Goal: Information Seeking & Learning: Learn about a topic

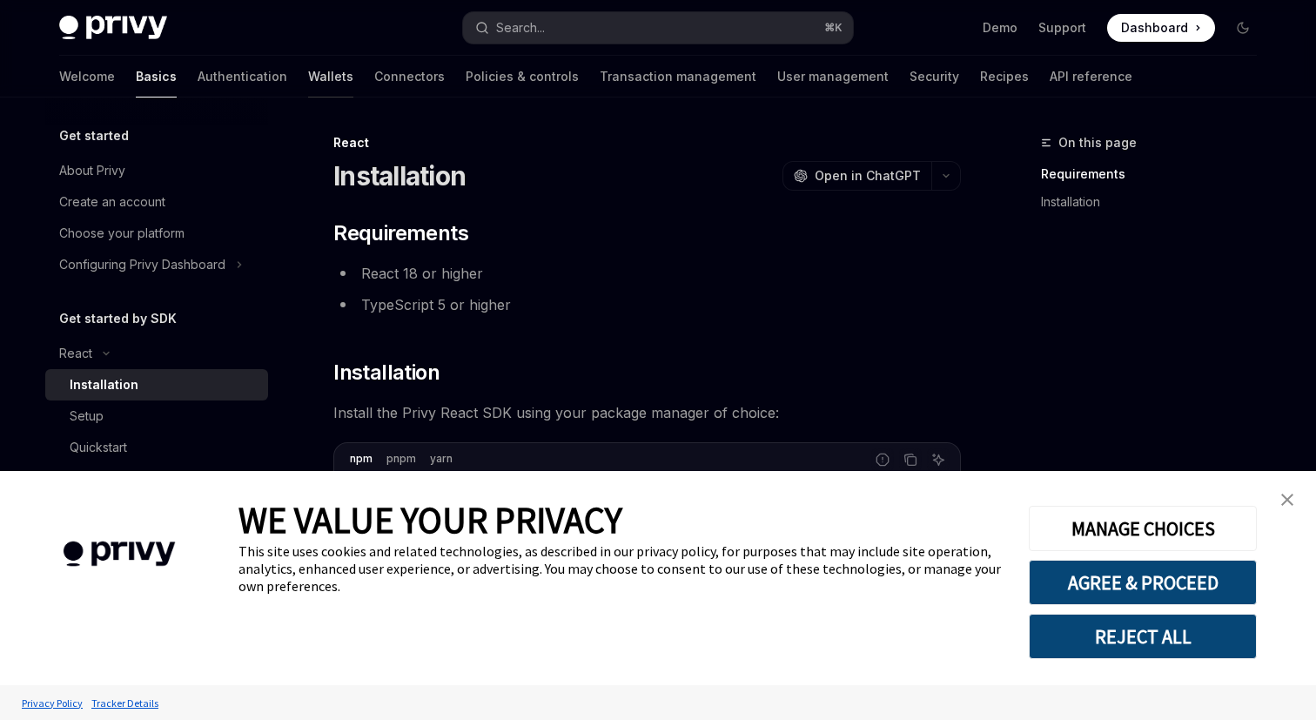
click at [308, 77] on link "Wallets" at bounding box center [330, 77] width 45 height 42
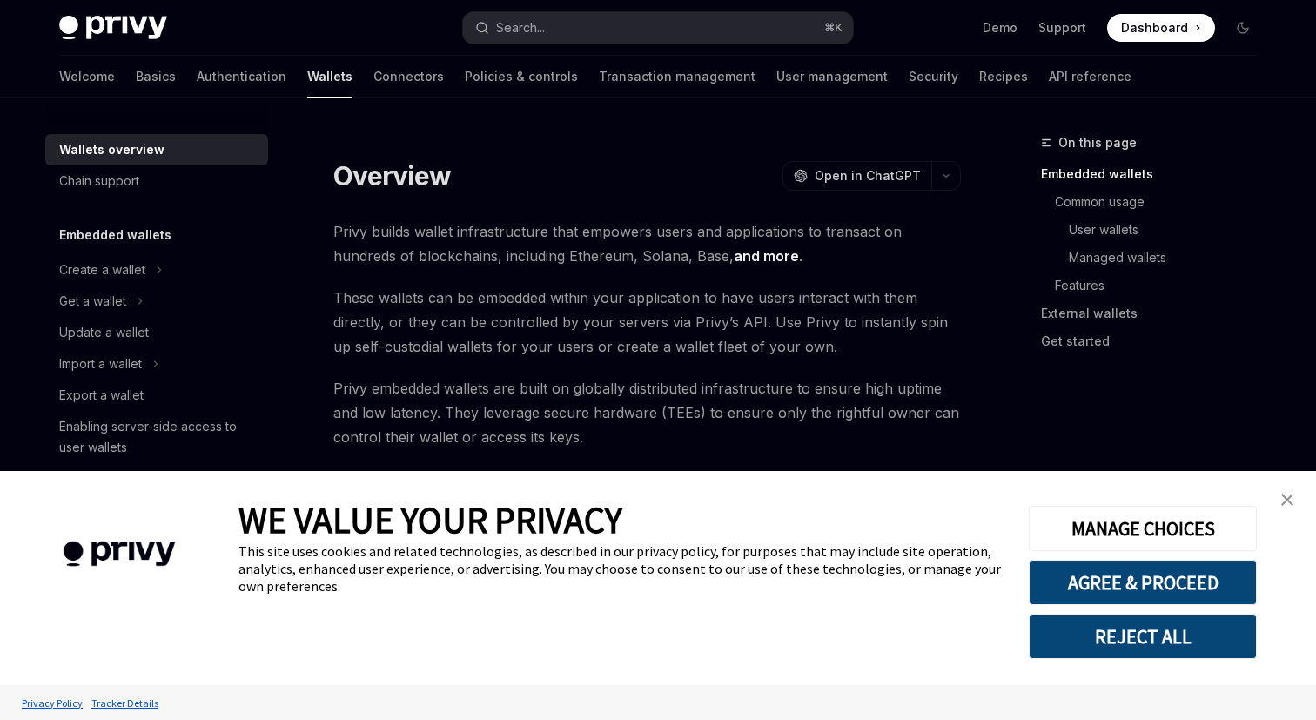
click at [1289, 499] on img "close banner" at bounding box center [1287, 499] width 12 height 12
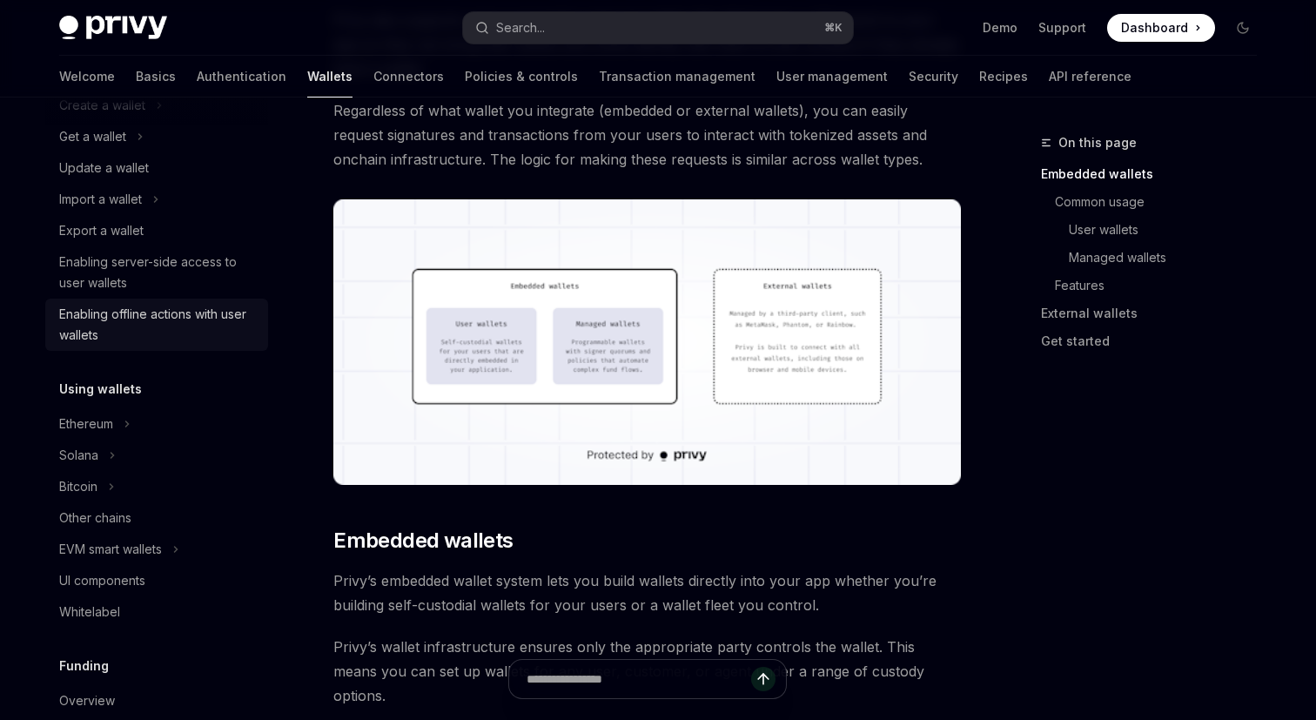
scroll to position [180, 0]
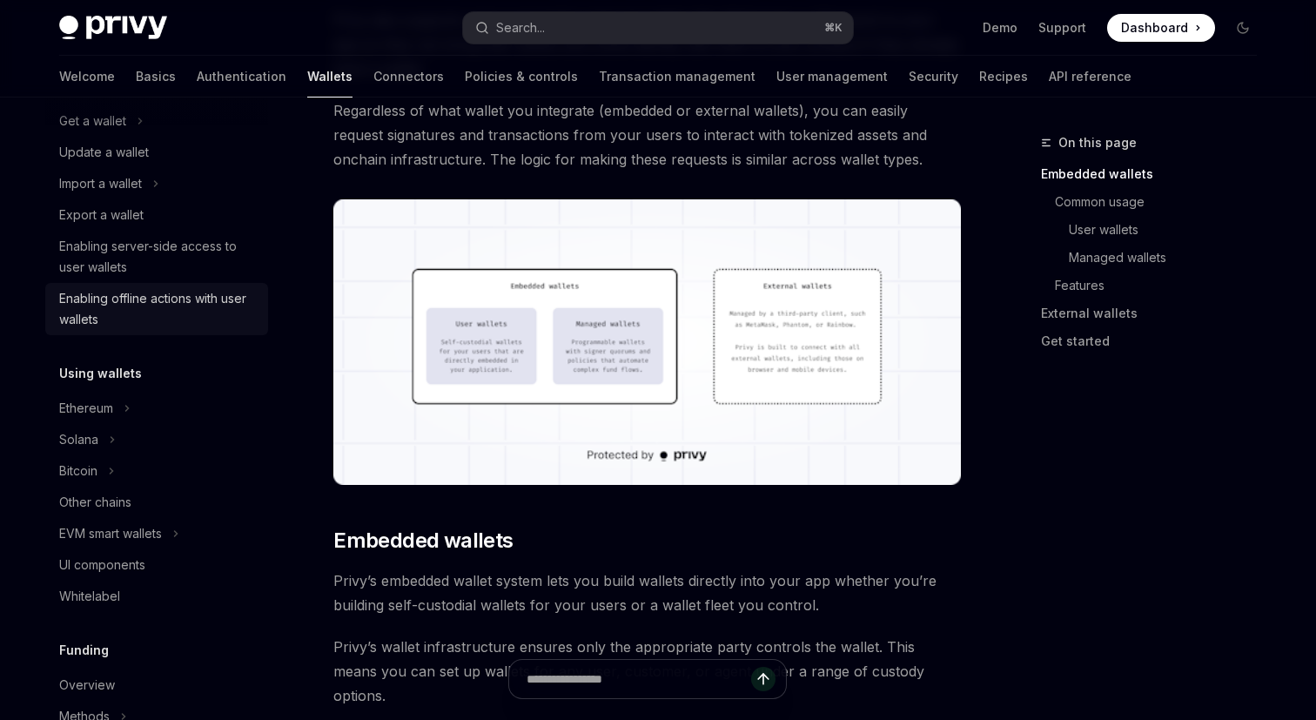
click at [239, 466] on div "Bitcoin" at bounding box center [156, 470] width 223 height 31
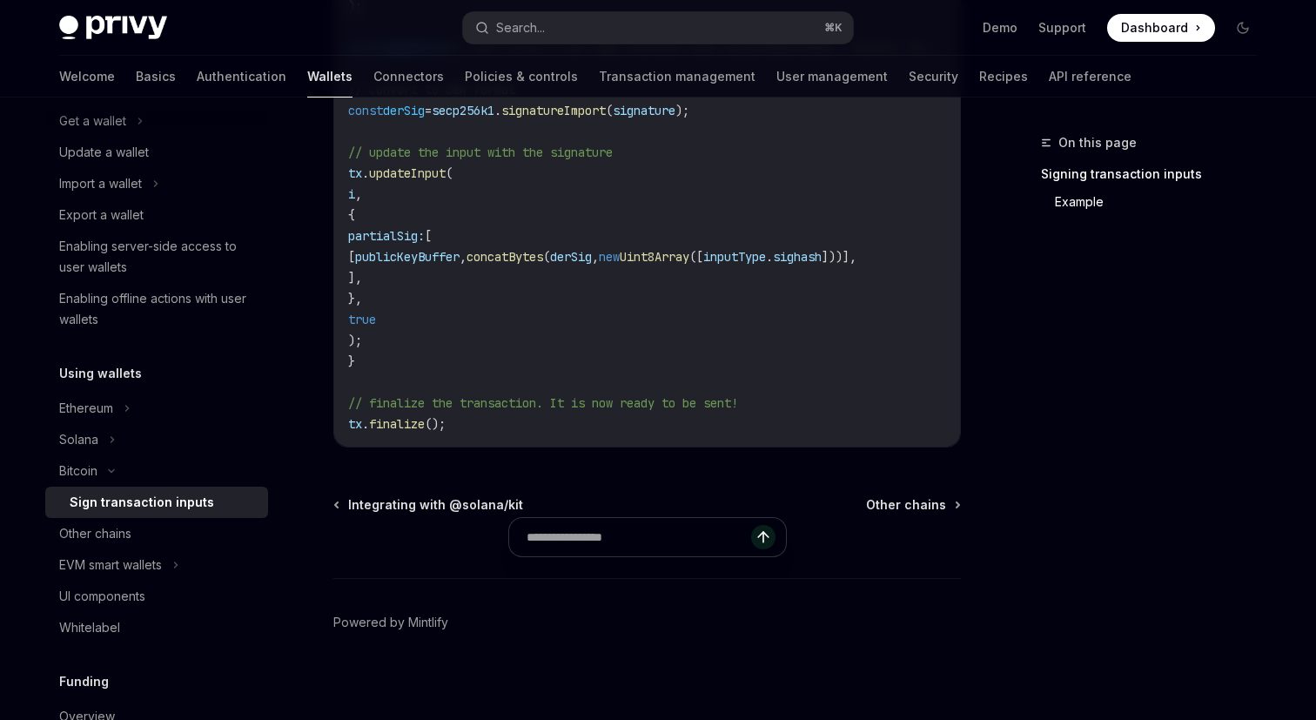
scroll to position [1405, 0]
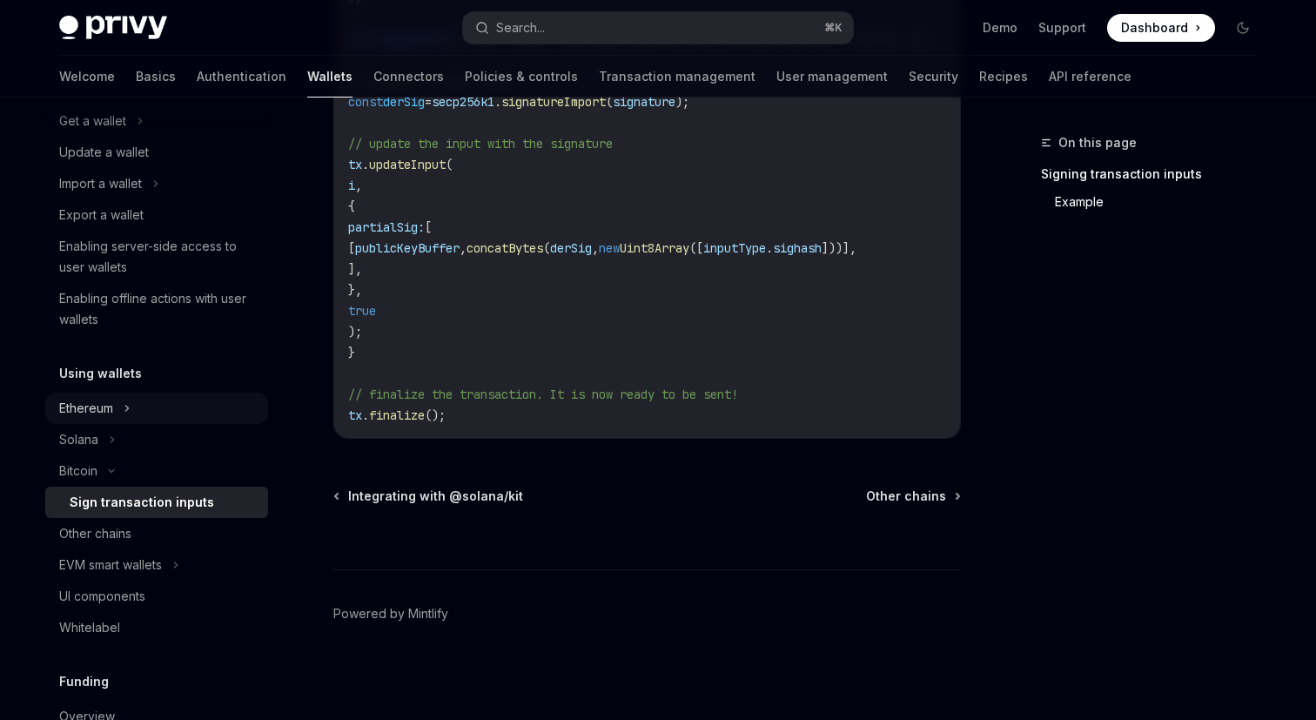
click at [156, 419] on div "Ethereum" at bounding box center [156, 408] width 223 height 31
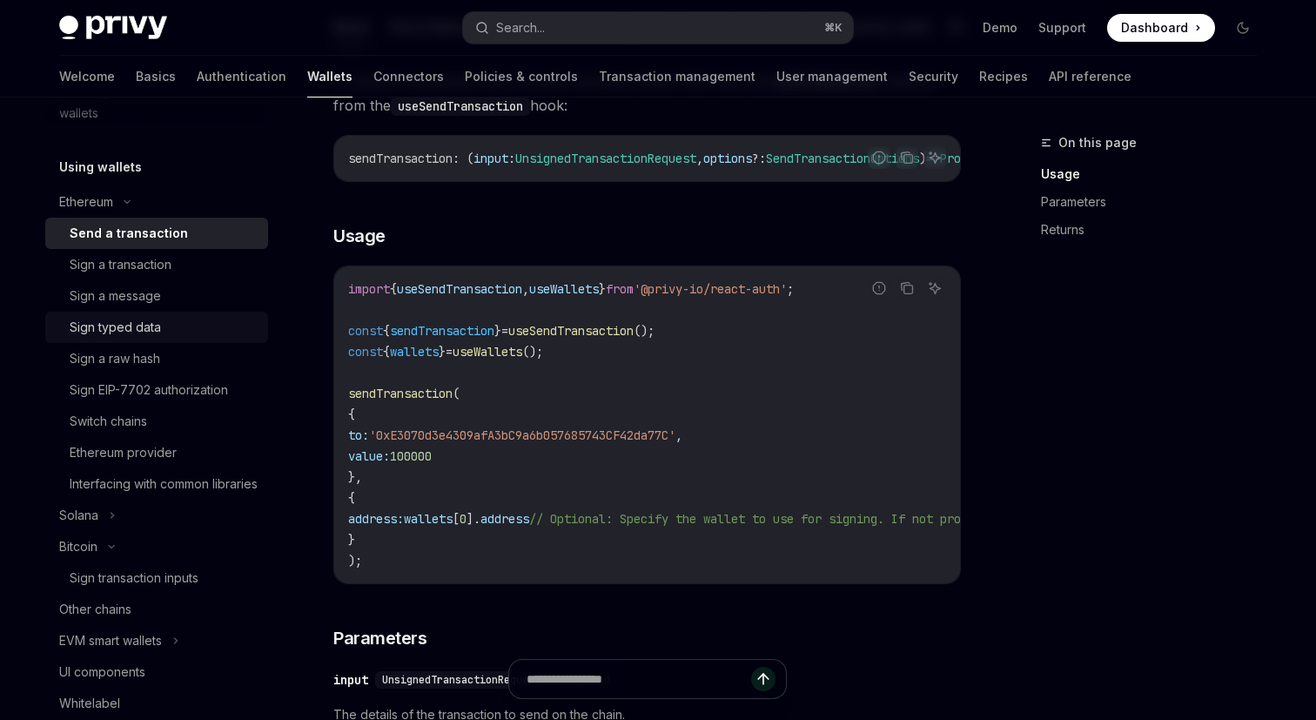
scroll to position [387, 0]
click at [205, 418] on div "Switch chains" at bounding box center [164, 420] width 188 height 21
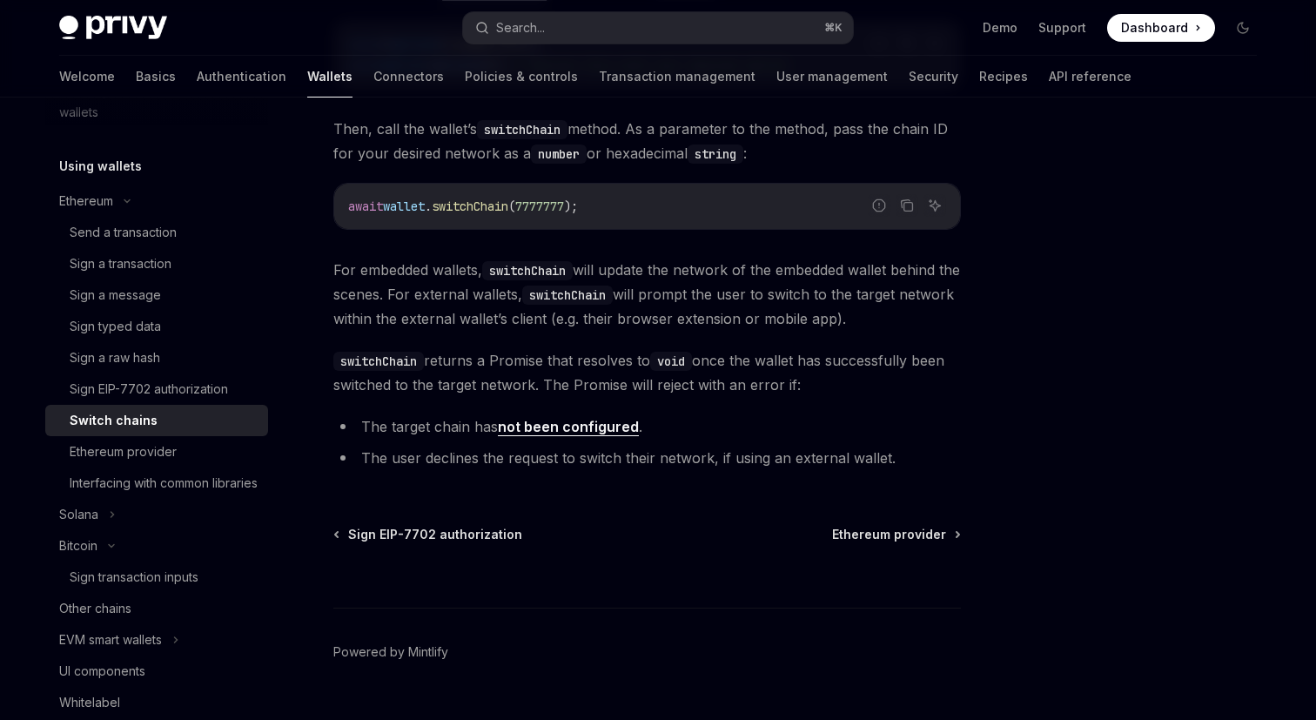
scroll to position [329, 0]
click at [127, 528] on div "Solana" at bounding box center [156, 514] width 223 height 31
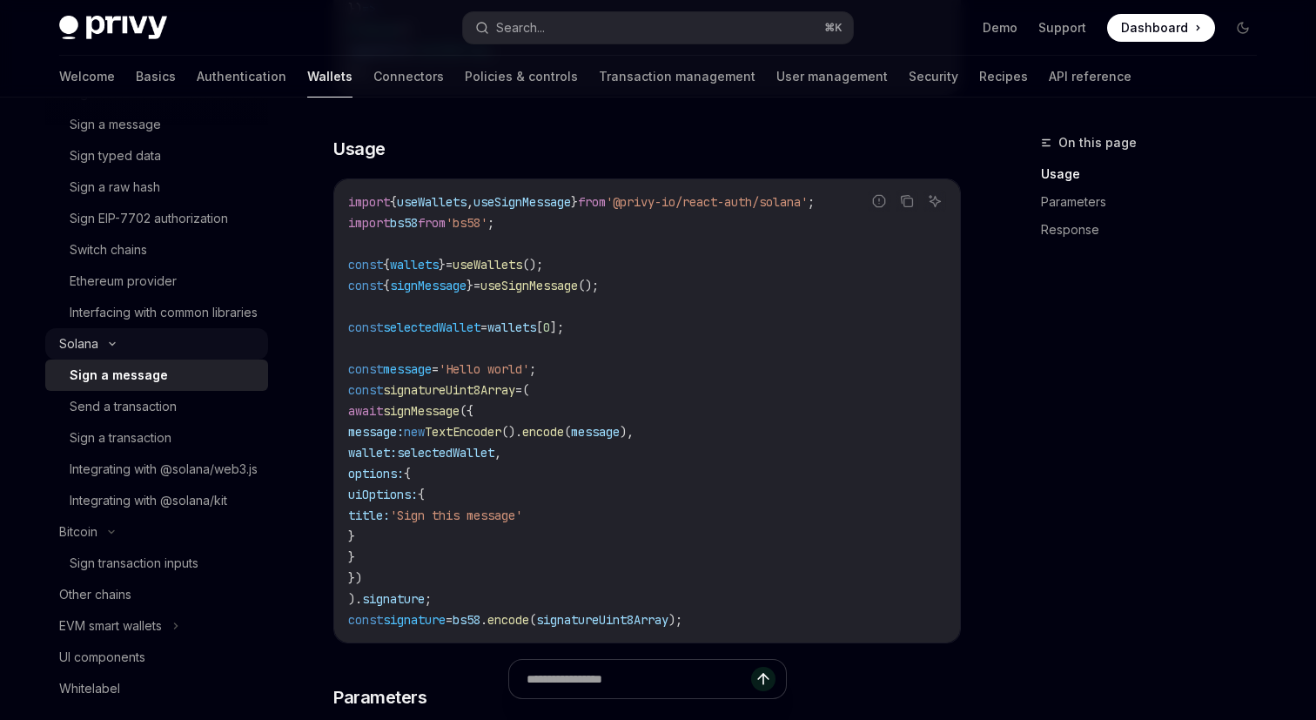
scroll to position [578, 0]
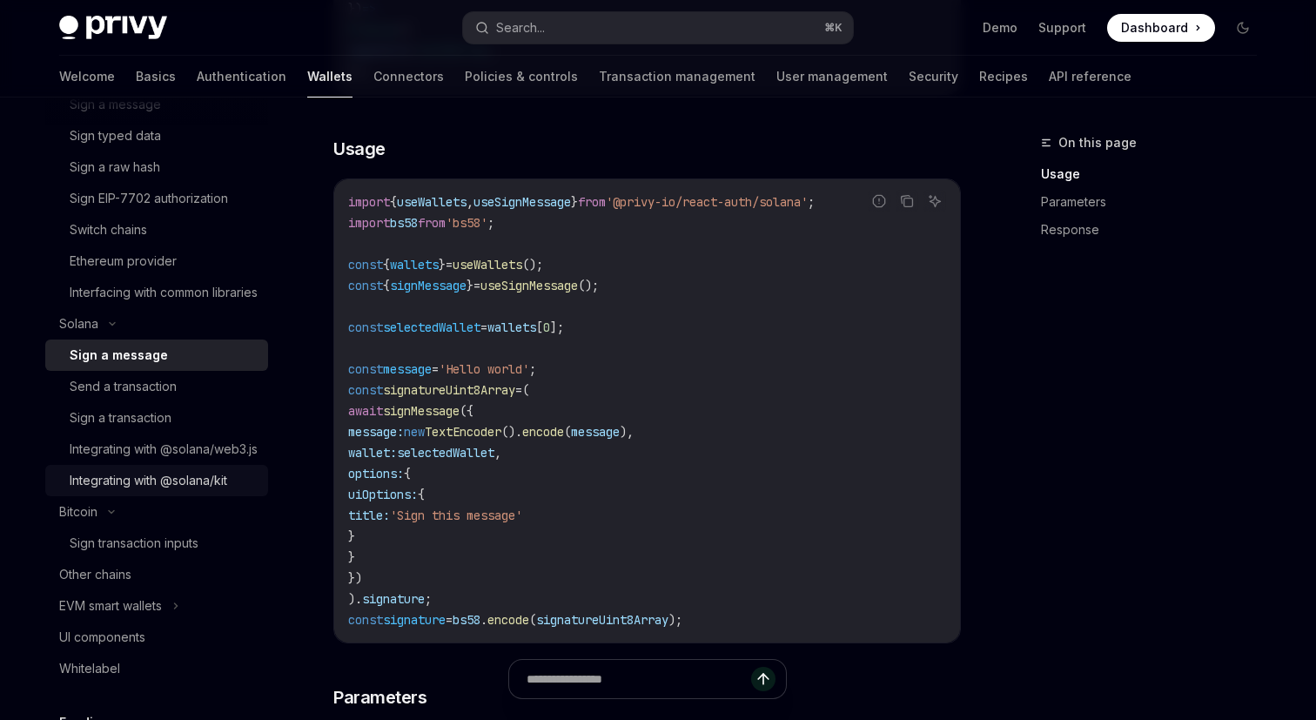
click at [224, 491] on div "Integrating with @solana/kit" at bounding box center [149, 480] width 158 height 21
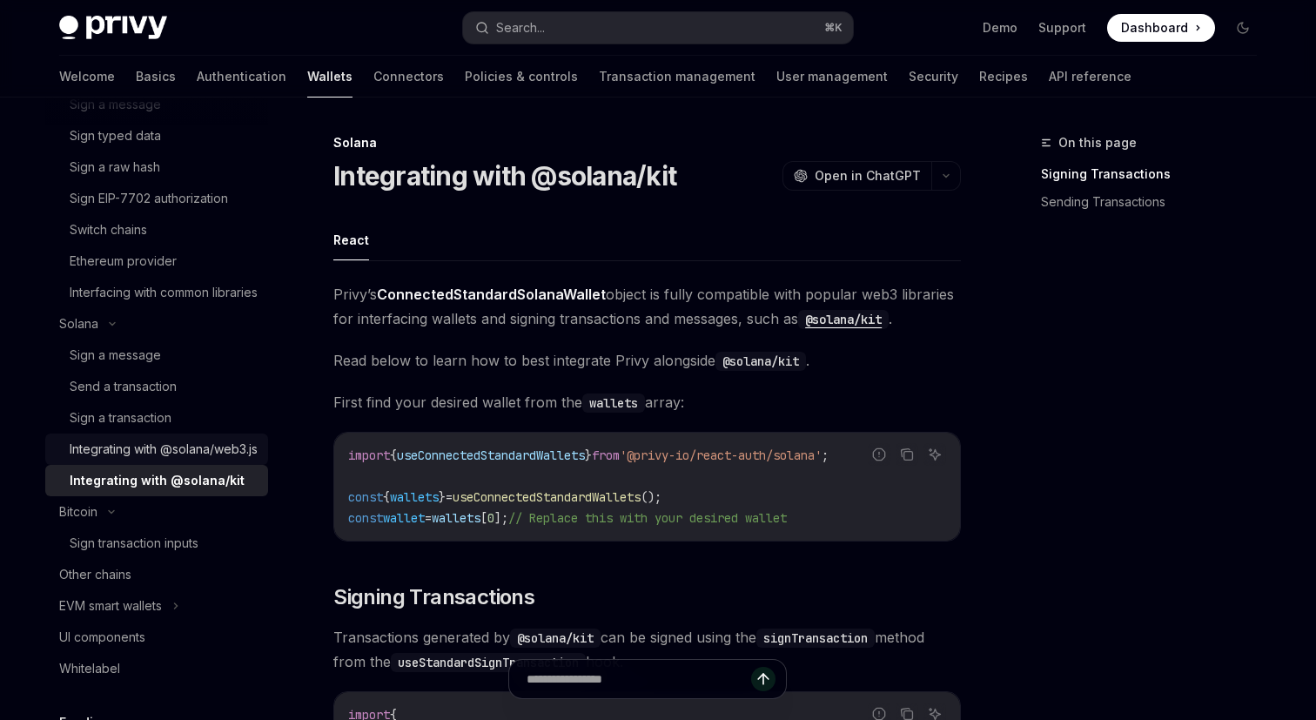
click at [161, 460] on div "Integrating with @solana/web3.js" at bounding box center [164, 449] width 188 height 21
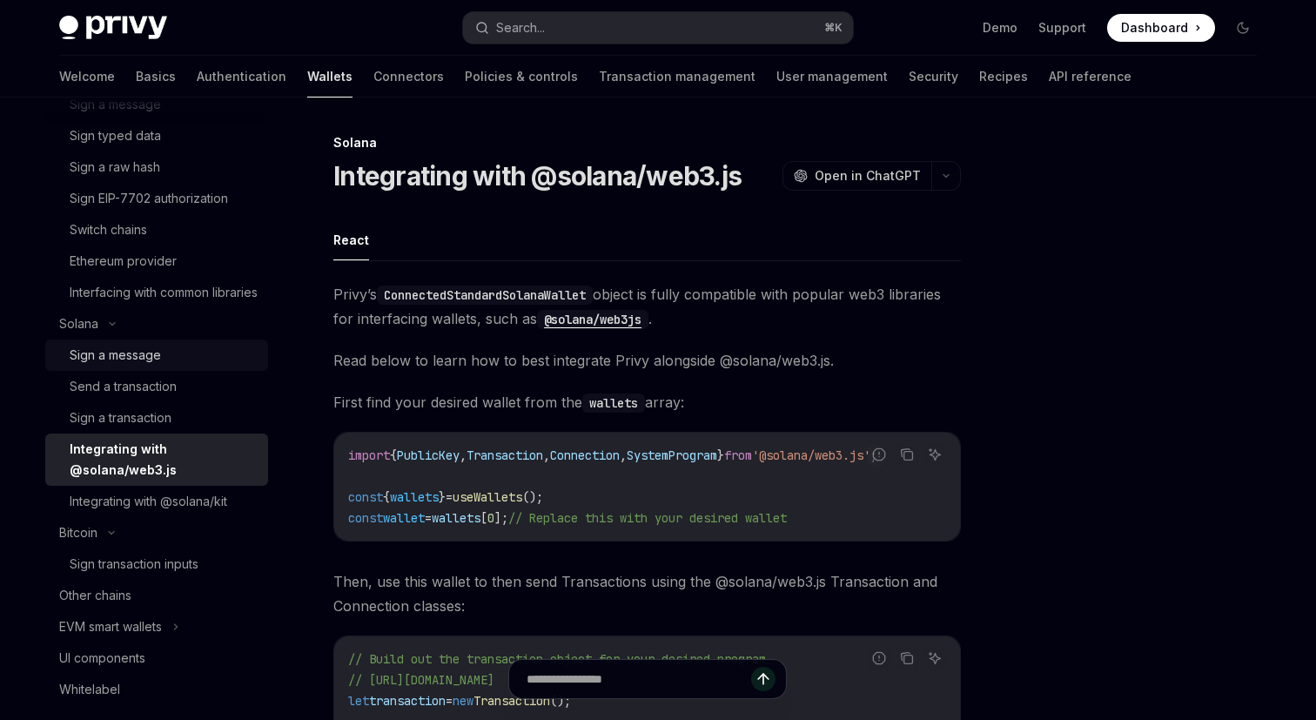
click at [158, 366] on div "Sign a message" at bounding box center [115, 355] width 91 height 21
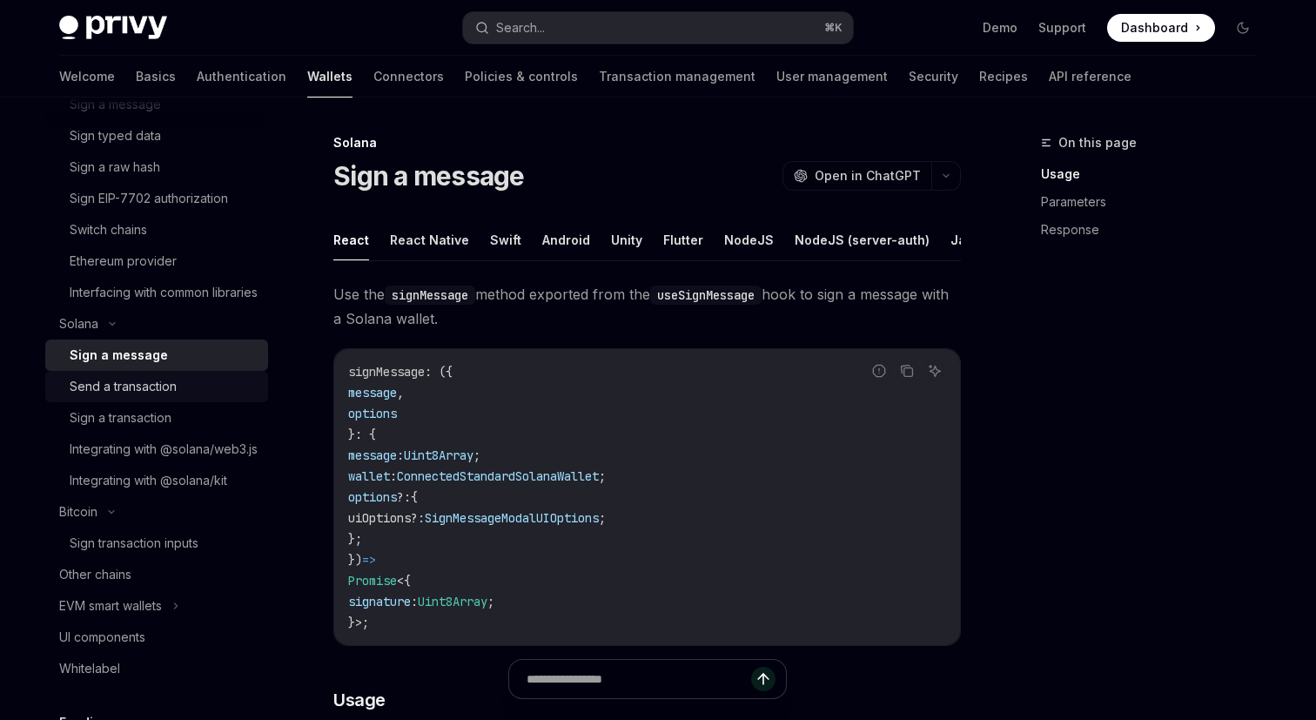
click at [135, 402] on link "Send a transaction" at bounding box center [156, 386] width 223 height 31
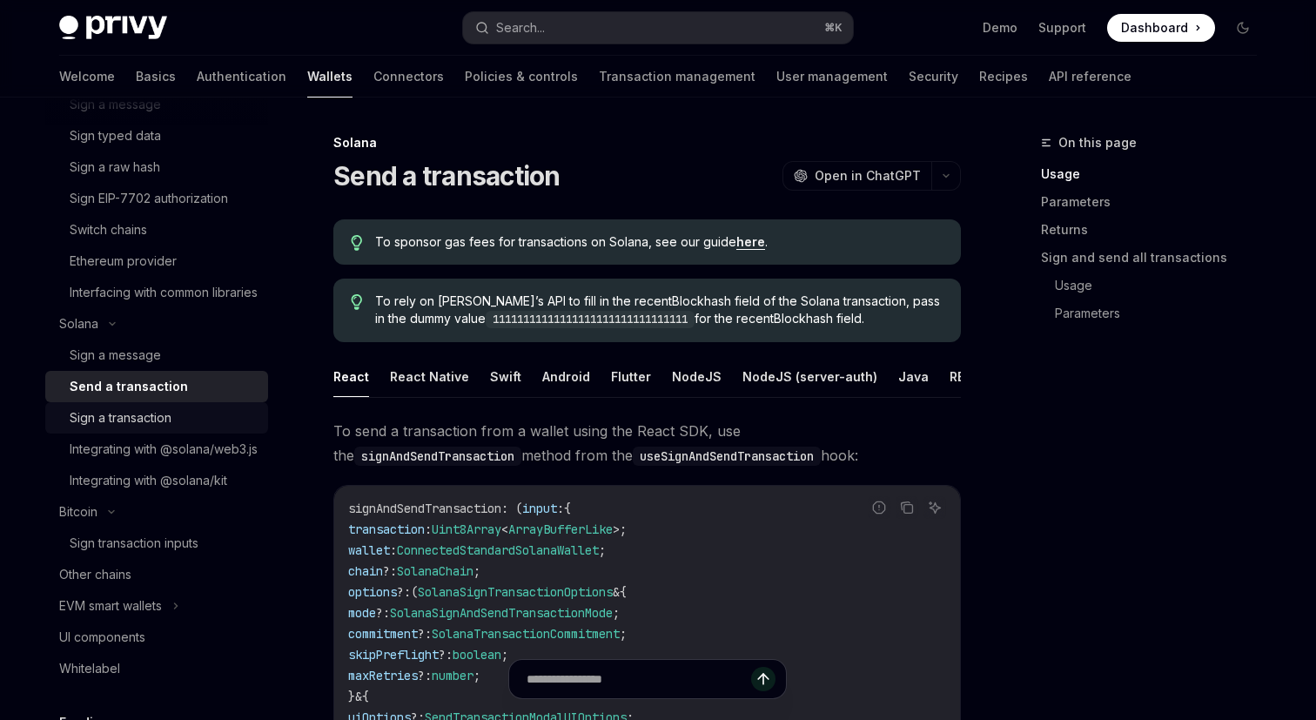
click at [201, 428] on div "Sign a transaction" at bounding box center [164, 417] width 188 height 21
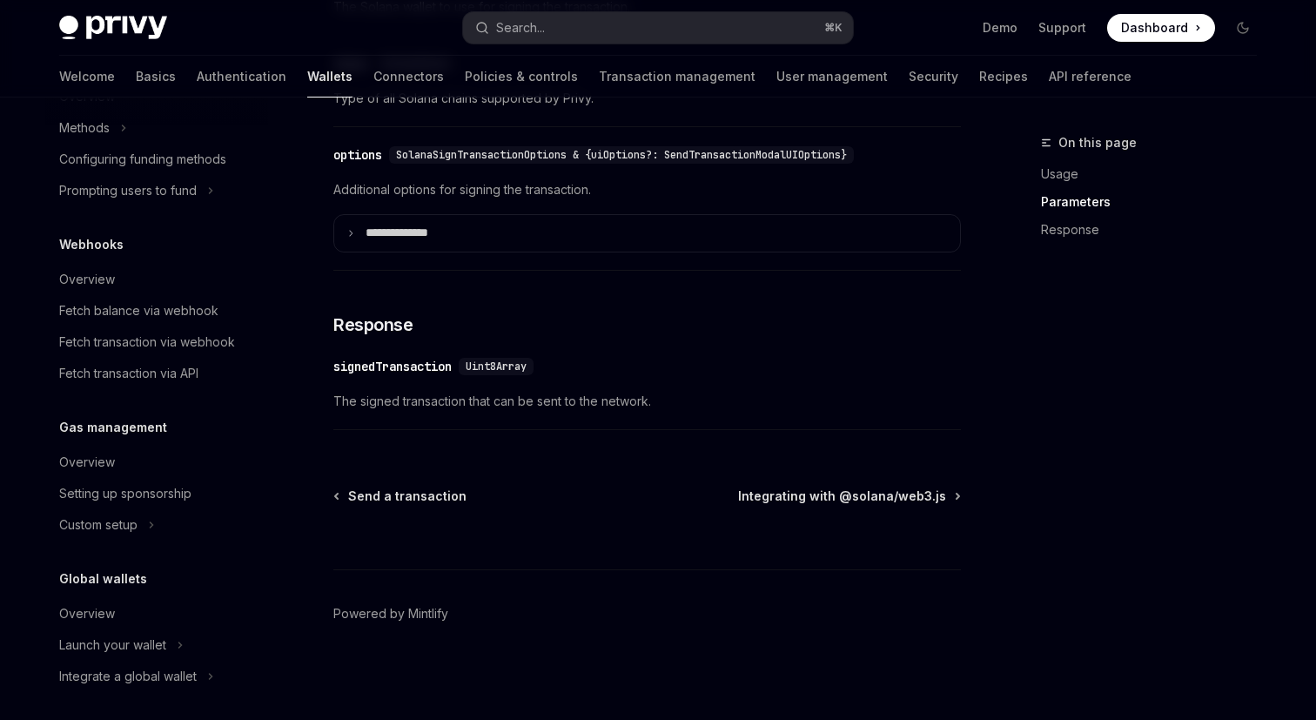
scroll to position [1287, 0]
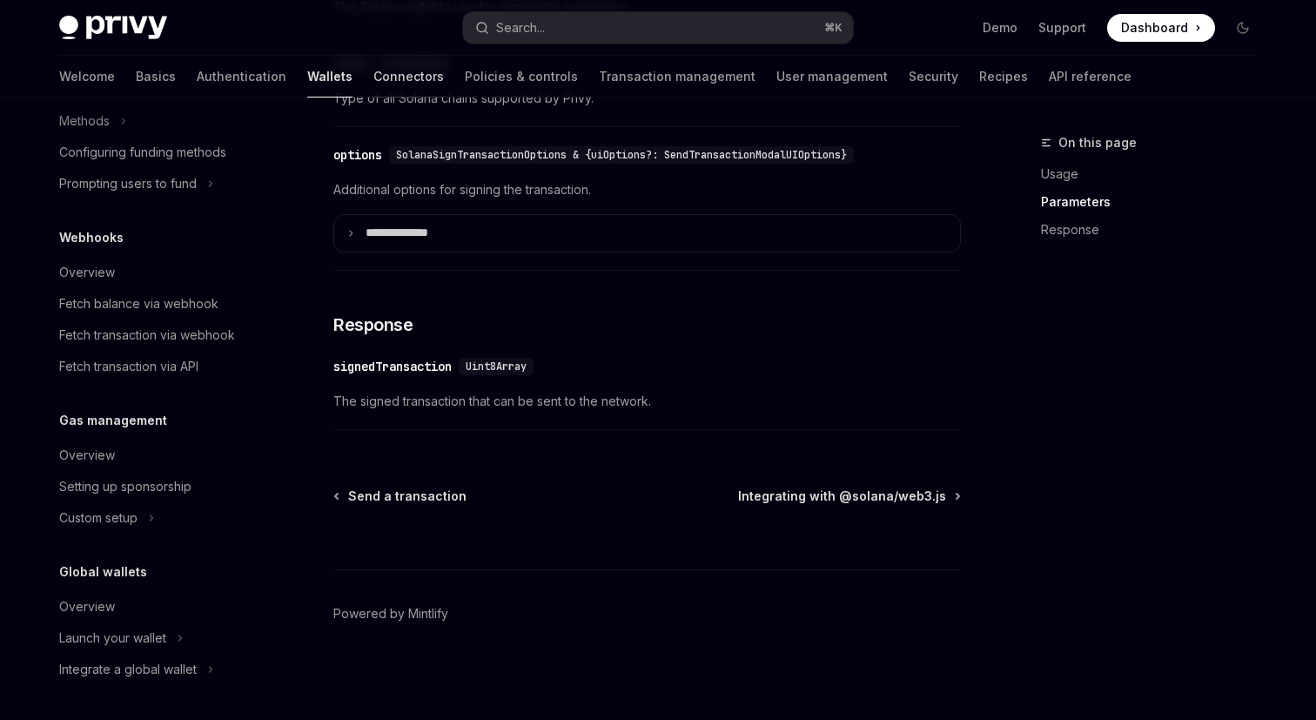
click at [373, 78] on link "Connectors" at bounding box center [408, 77] width 70 height 42
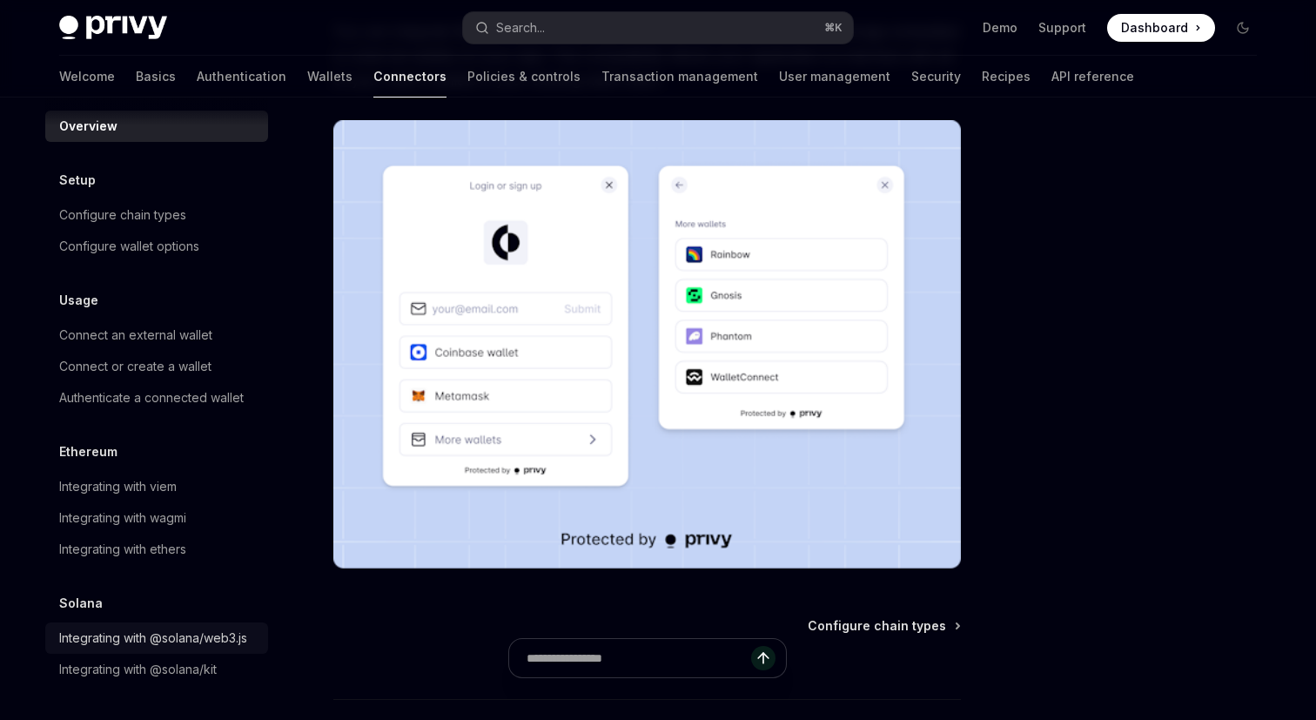
scroll to position [313, 0]
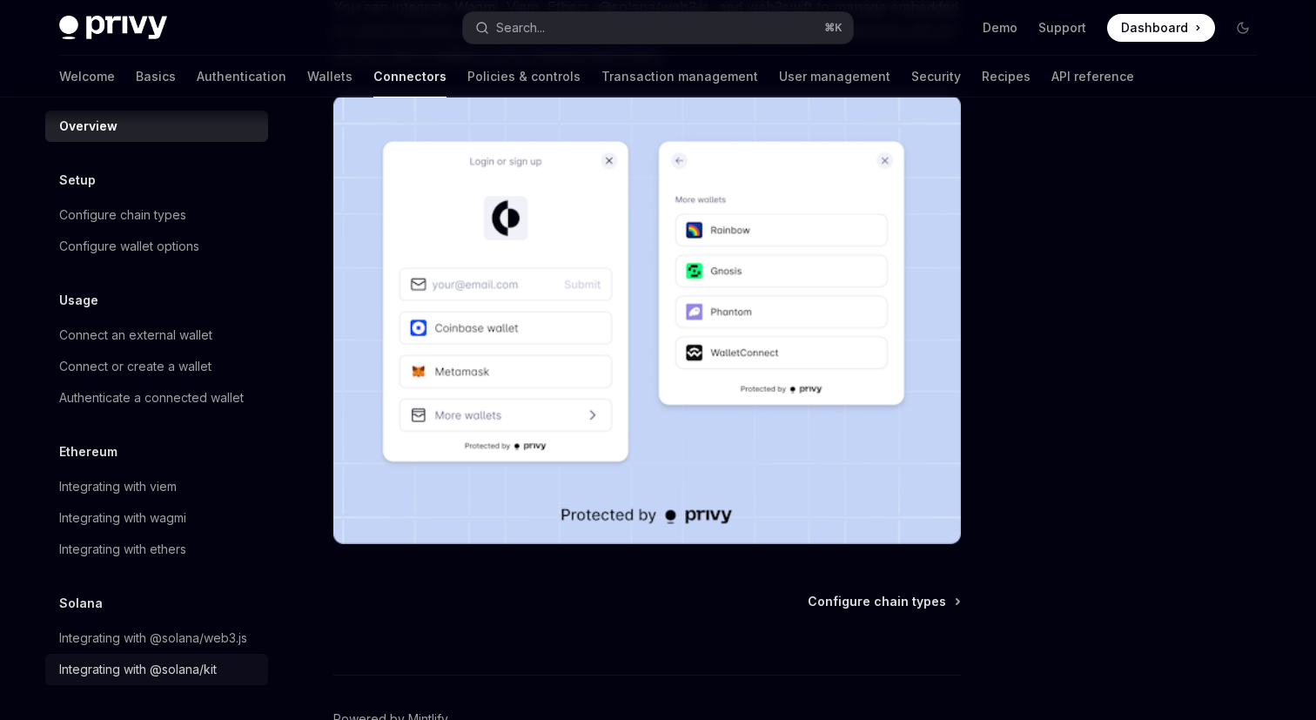
click at [164, 680] on link "Integrating with @solana/kit" at bounding box center [156, 669] width 223 height 31
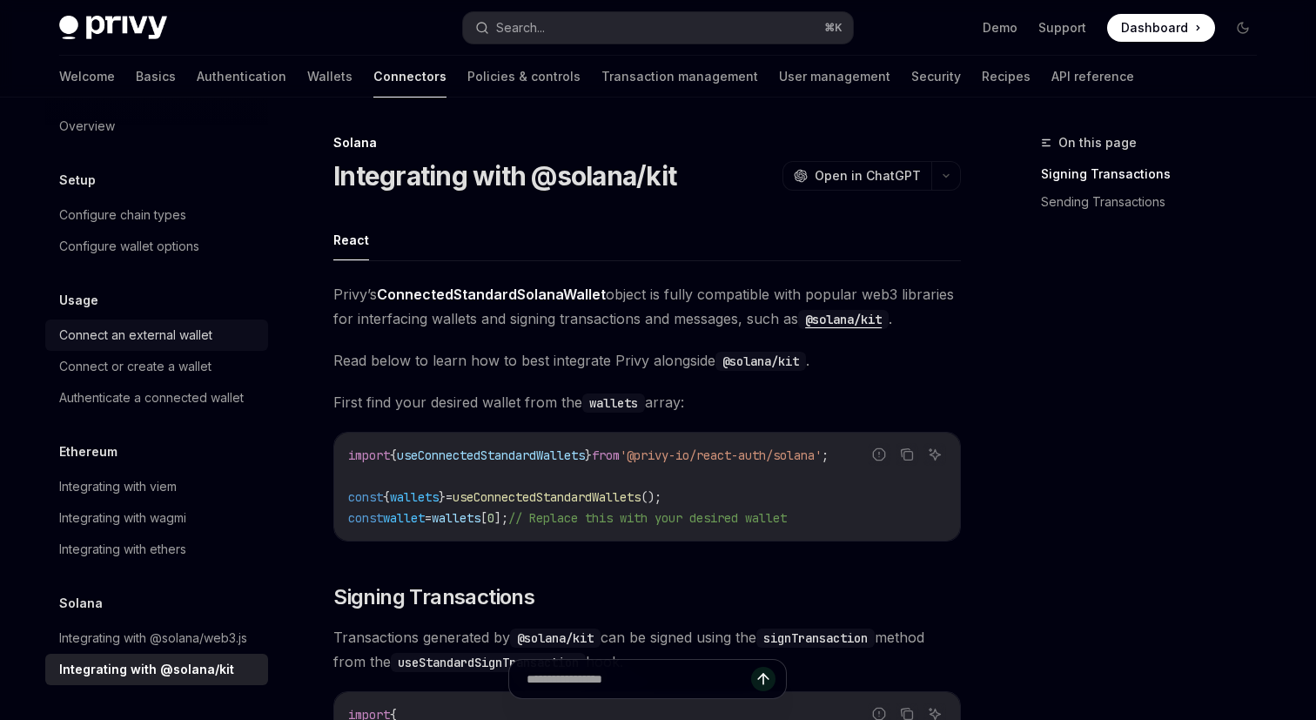
click at [171, 336] on div "Connect an external wallet" at bounding box center [135, 335] width 153 height 21
type textarea "*"
